Goal: Task Accomplishment & Management: Manage account settings

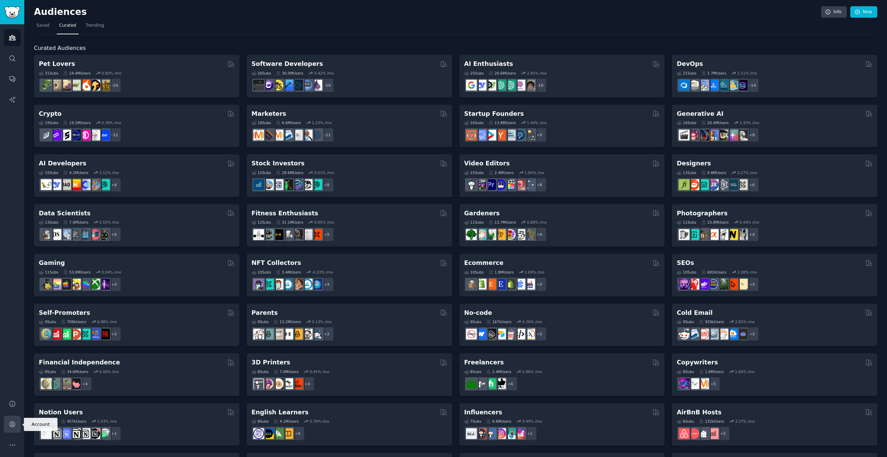
click at [15, 428] on link "Account" at bounding box center [12, 424] width 17 height 17
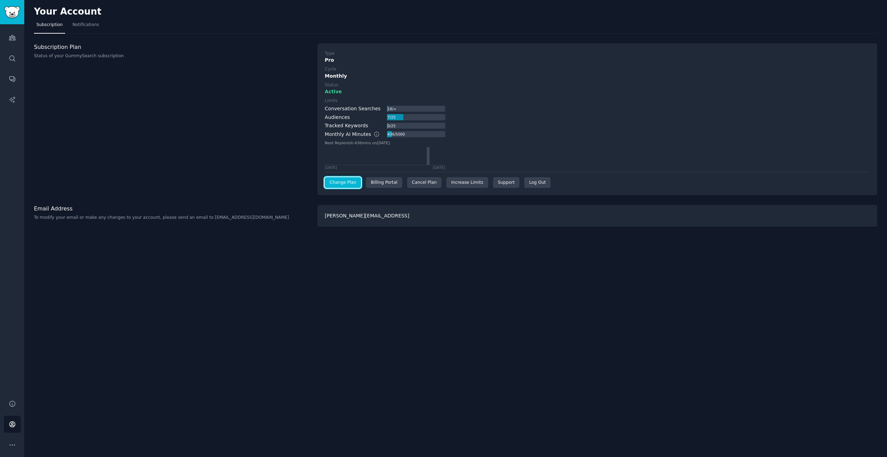
click at [342, 180] on link "Change Plan" at bounding box center [343, 182] width 36 height 11
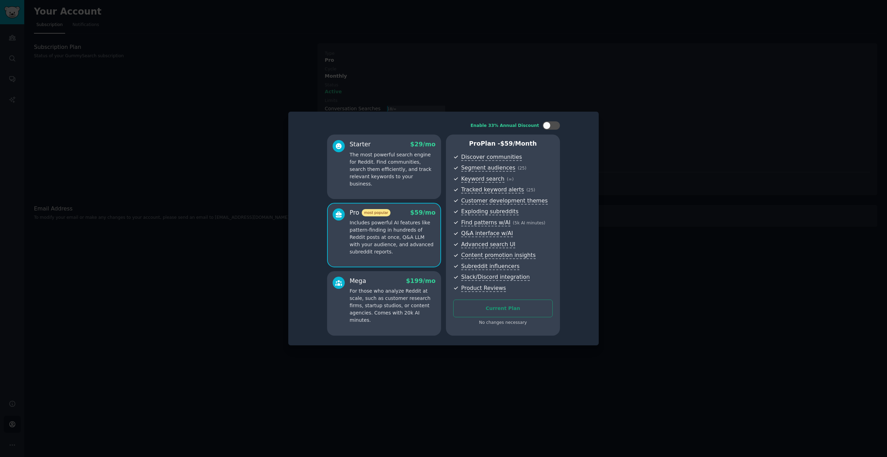
click at [234, 176] on div at bounding box center [443, 228] width 887 height 457
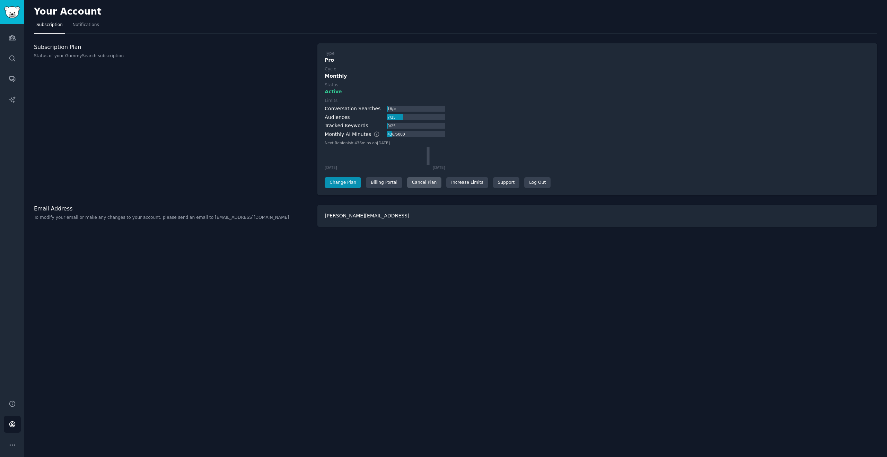
click at [420, 185] on div "Cancel Plan" at bounding box center [424, 182] width 34 height 11
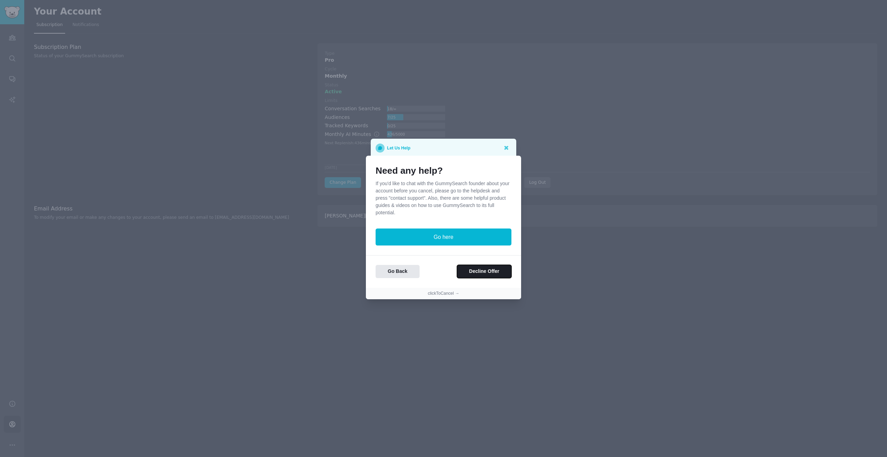
click at [484, 272] on button "Decline Offer" at bounding box center [484, 272] width 54 height 14
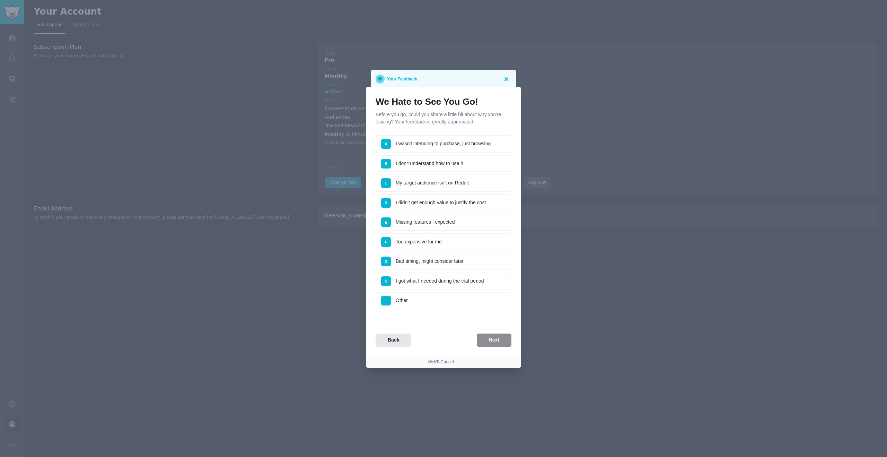
click at [487, 339] on div "Back Next" at bounding box center [443, 340] width 155 height 14
click at [451, 200] on li "D I didn't get enough value to justify the cost" at bounding box center [444, 202] width 136 height 17
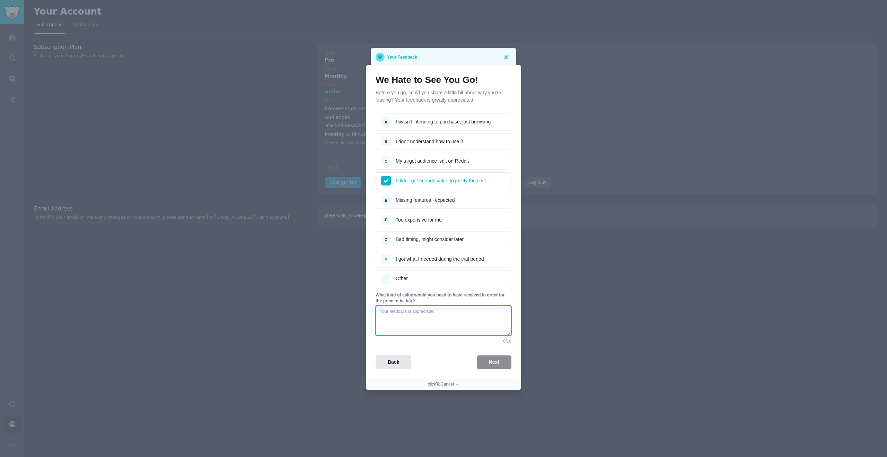
click at [452, 321] on textarea at bounding box center [444, 320] width 136 height 31
click at [486, 366] on div "Back Next" at bounding box center [443, 362] width 155 height 14
click at [461, 331] on textarea at bounding box center [444, 320] width 136 height 31
click at [436, 304] on p "What kind of value would you need to have received in order for the price to be…" at bounding box center [444, 298] width 136 height 12
click at [439, 309] on textarea at bounding box center [444, 320] width 136 height 31
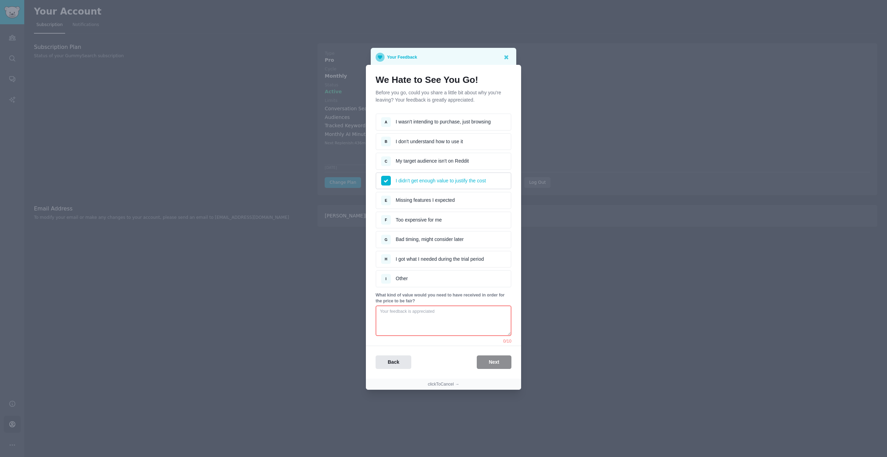
click at [441, 312] on textarea at bounding box center [444, 320] width 136 height 31
type textarea "J"
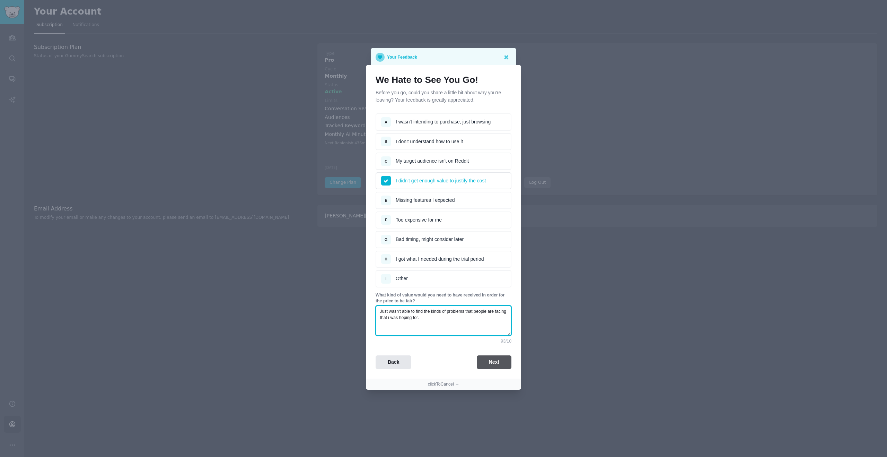
type textarea "Just wasn't able to find the kinds of problems that people are facing that i wa…"
click at [500, 359] on button "Next" at bounding box center [494, 362] width 35 height 14
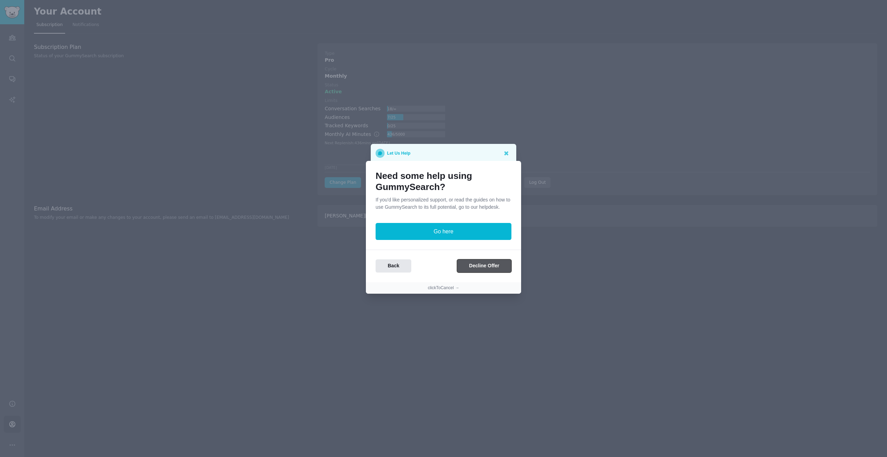
click at [477, 269] on button "Decline Offer" at bounding box center [484, 266] width 54 height 14
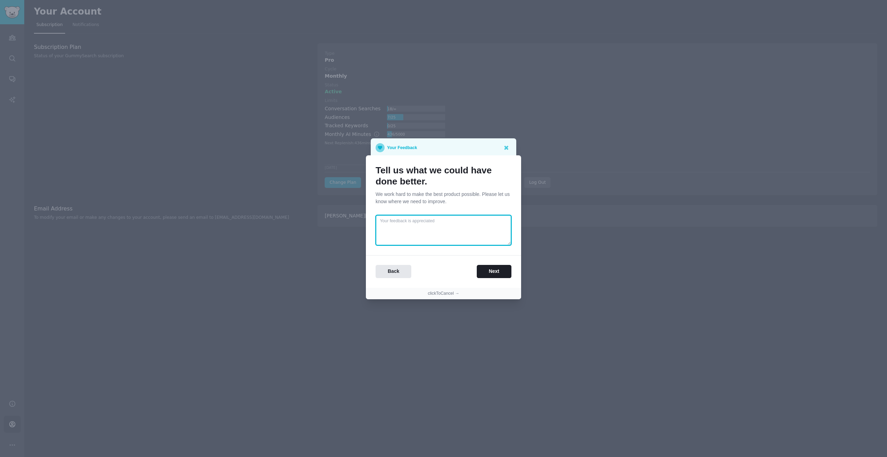
click at [480, 237] on textarea at bounding box center [444, 230] width 136 height 31
click at [492, 266] on button "Next" at bounding box center [494, 272] width 35 height 14
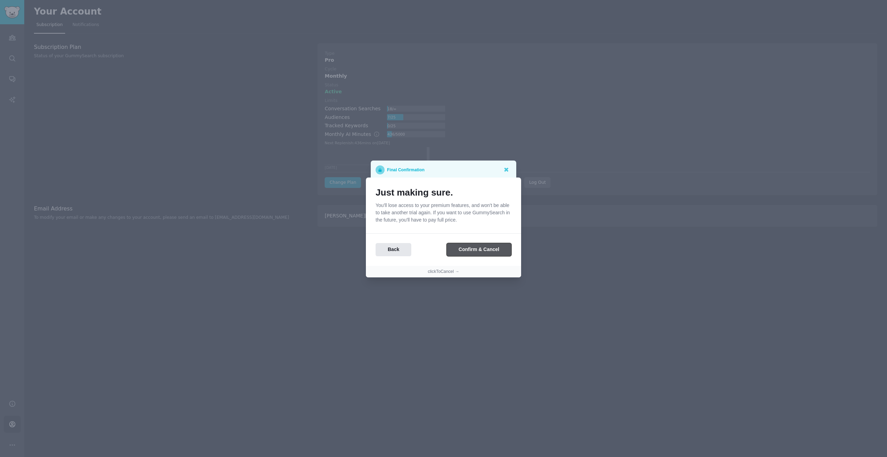
click at [486, 245] on button "Confirm & Cancel" at bounding box center [479, 250] width 65 height 14
